Goal: Task Accomplishment & Management: Manage account settings

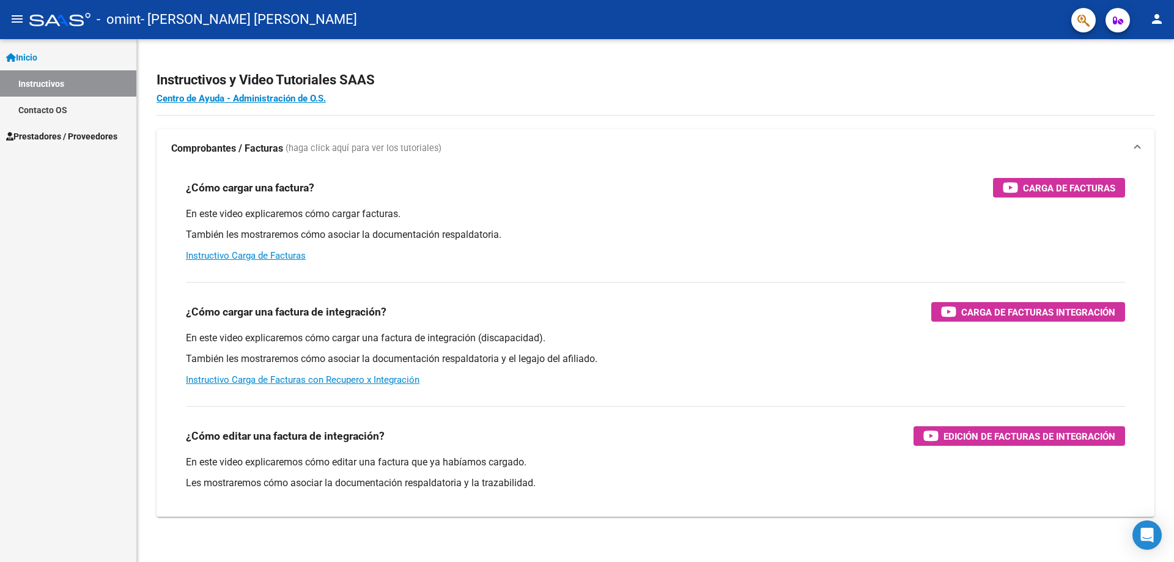
click at [1157, 18] on mat-icon "person" at bounding box center [1157, 19] width 15 height 15
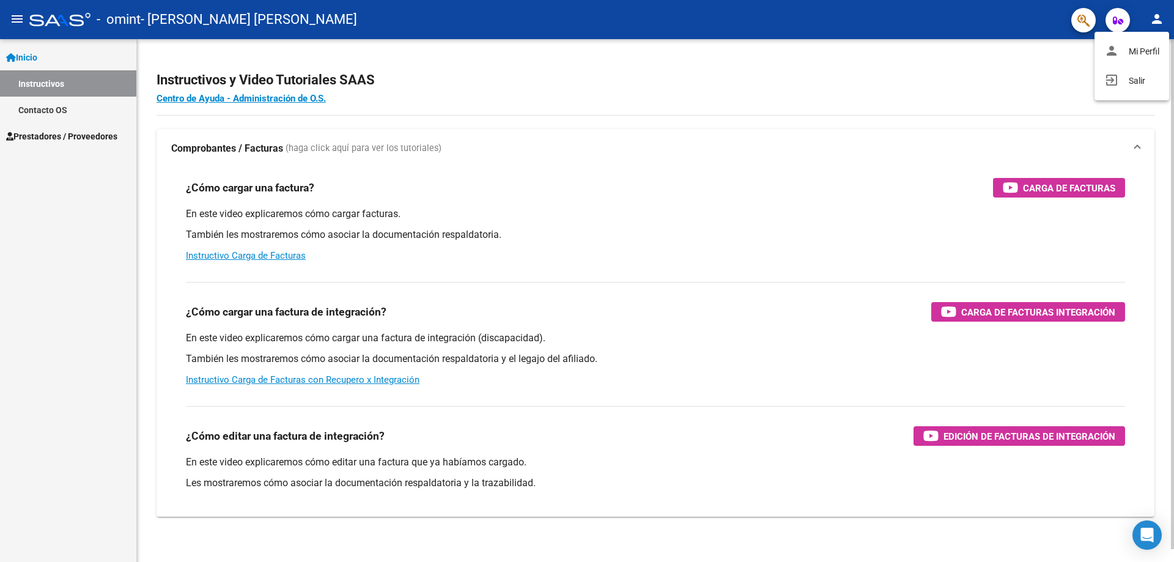
click at [1142, 53] on button "person Mi Perfil" at bounding box center [1132, 51] width 75 height 29
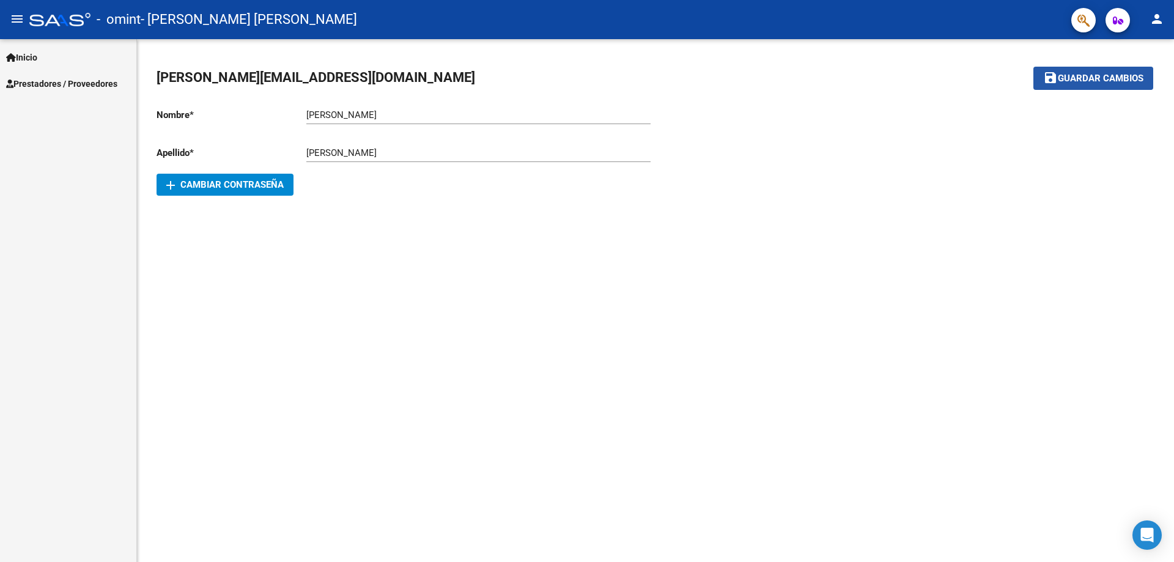
click at [1123, 78] on span "Guardar cambios" at bounding box center [1101, 78] width 86 height 11
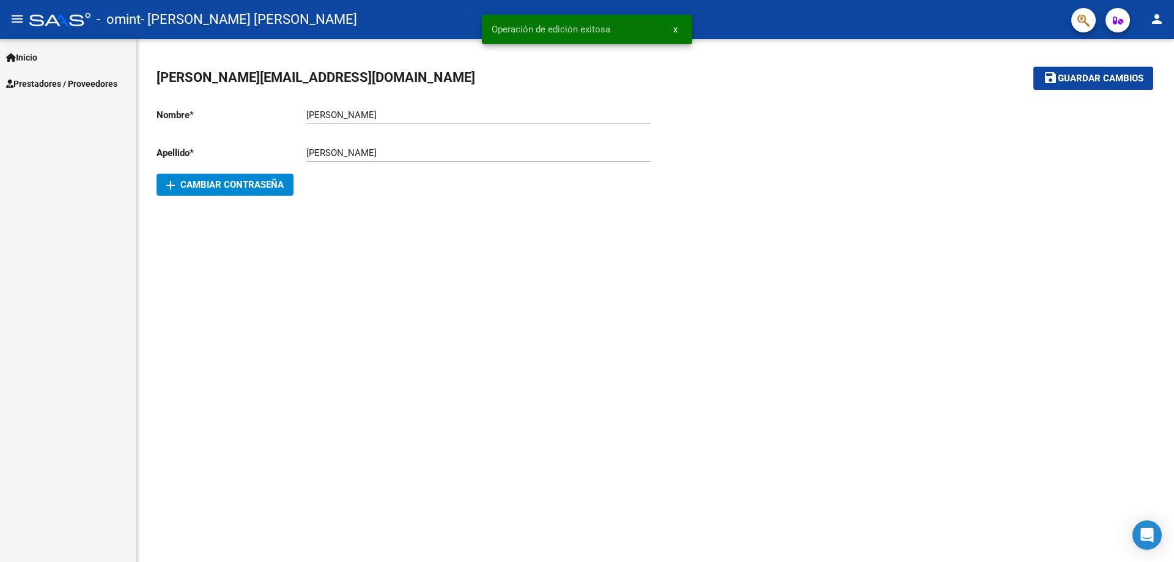
click at [1115, 15] on span "button" at bounding box center [1118, 20] width 10 height 24
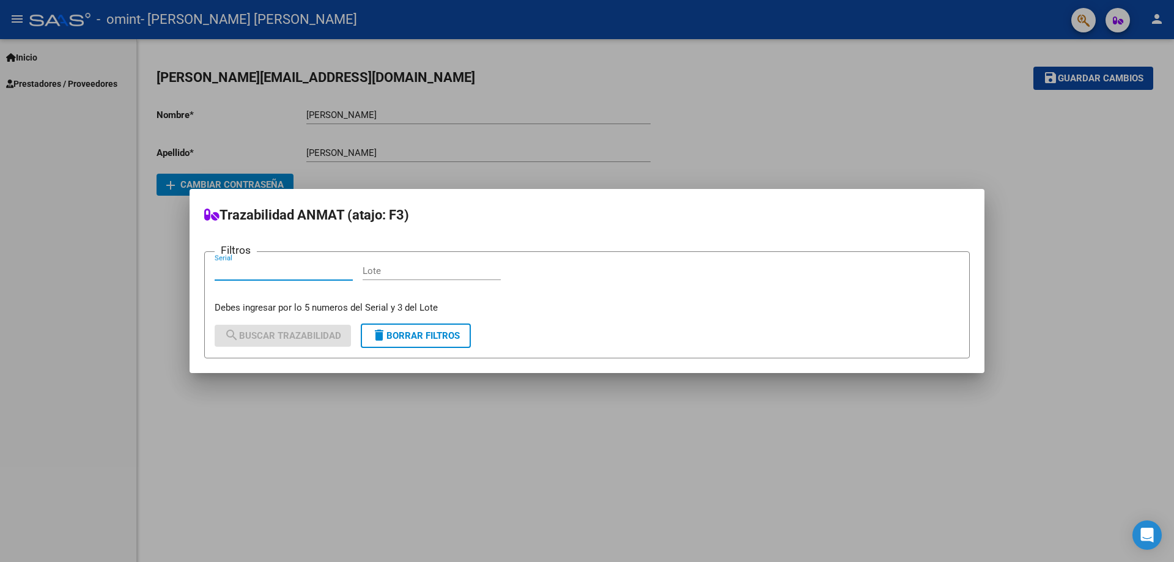
click at [1089, 156] on div at bounding box center [587, 281] width 1174 height 562
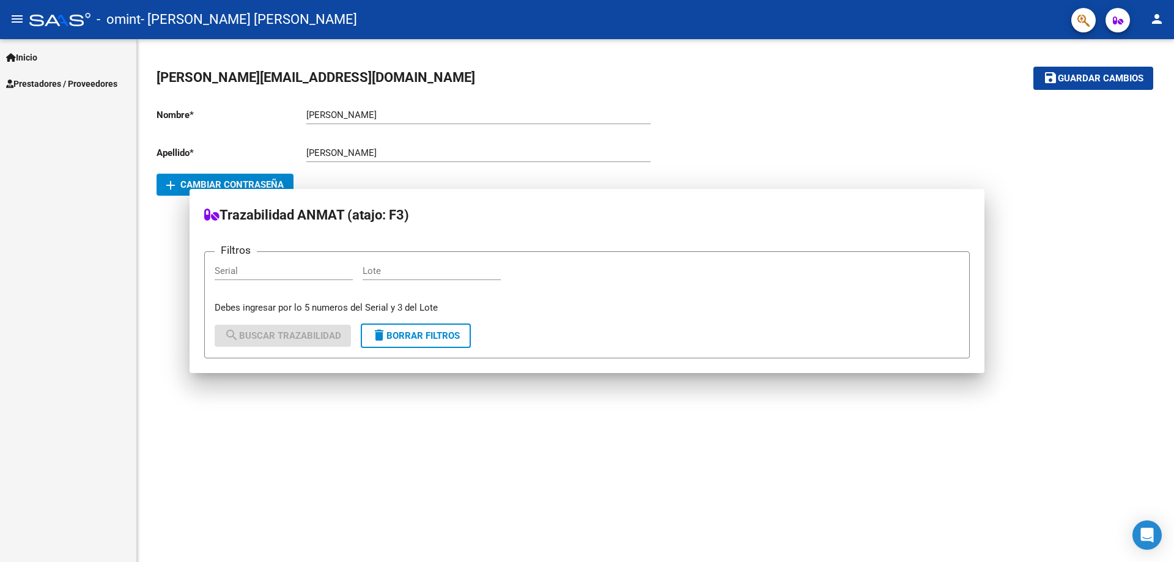
drag, startPoint x: 1089, startPoint y: 156, endPoint x: 1051, endPoint y: 147, distance: 38.9
click at [1085, 156] on div at bounding box center [905, 147] width 499 height 98
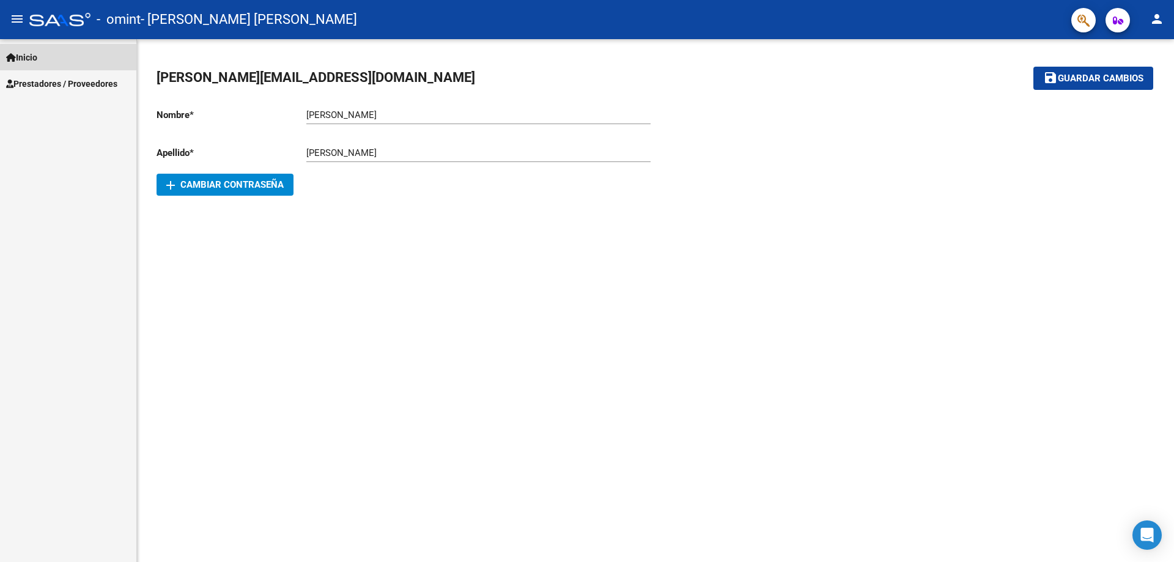
click at [43, 50] on link "Inicio" at bounding box center [68, 57] width 136 height 26
click at [59, 86] on span "Prestadores / Proveedores" at bounding box center [61, 83] width 111 height 13
